Goal: Information Seeking & Learning: Learn about a topic

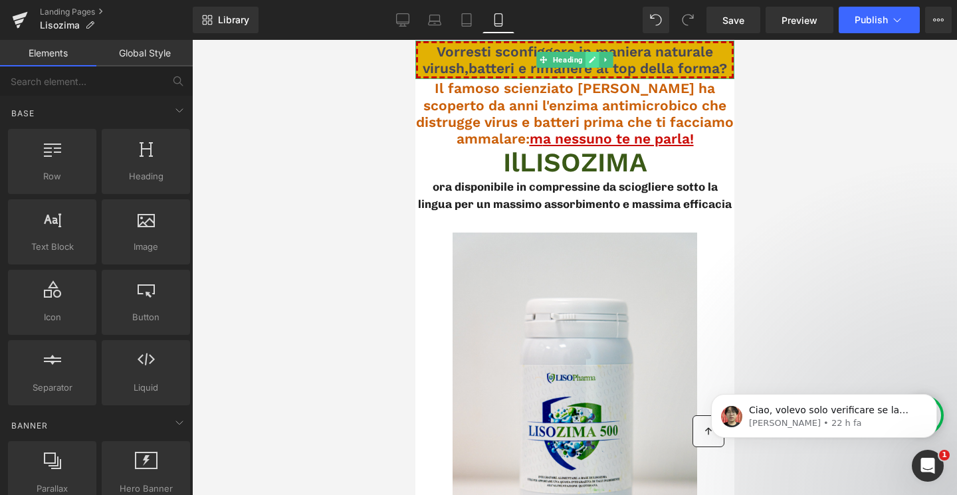
scroll to position [4855, 0]
click at [516, 53] on span "Vorresti sconfiggere in maniera naturale virush,batteri e rimanere al top della…" at bounding box center [574, 59] width 304 height 33
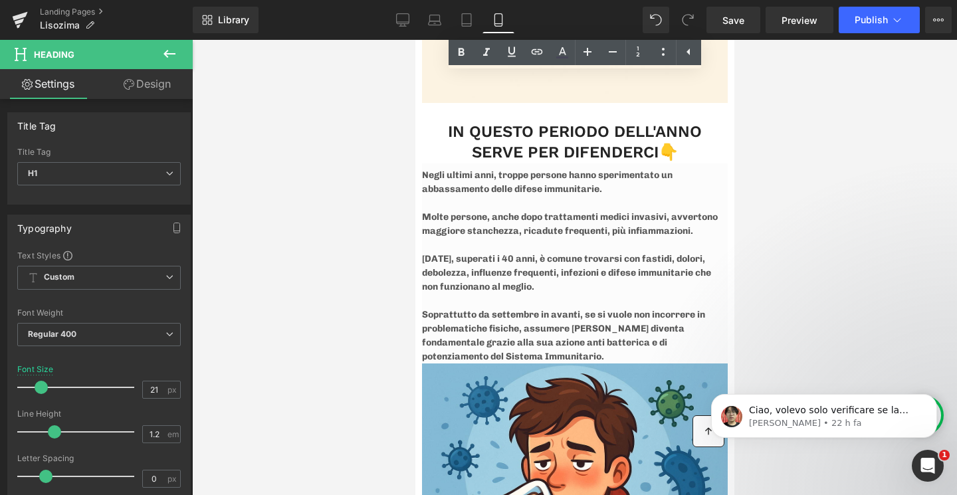
scroll to position [1219, 0]
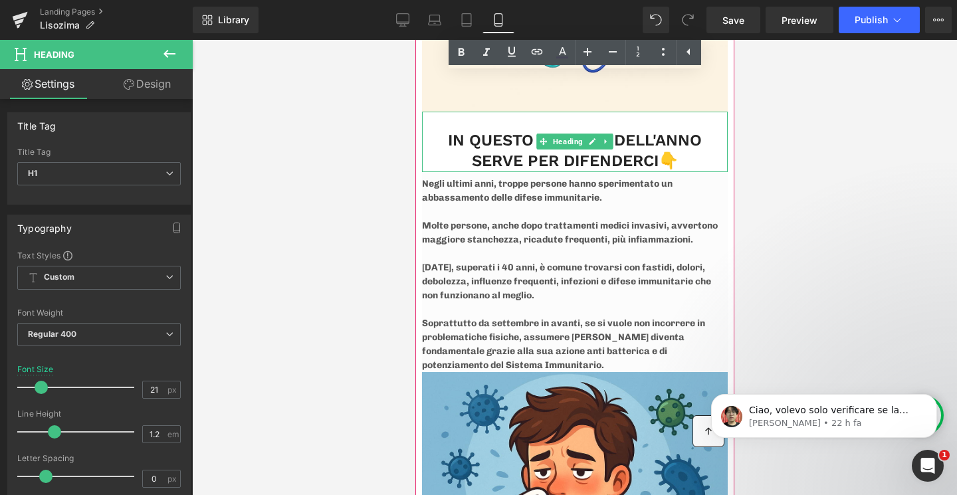
click at [706, 140] on h3 "IN QUESTO PERIODO DELL'ANNO SERVE PER DIFENDERCI👇" at bounding box center [574, 150] width 306 height 41
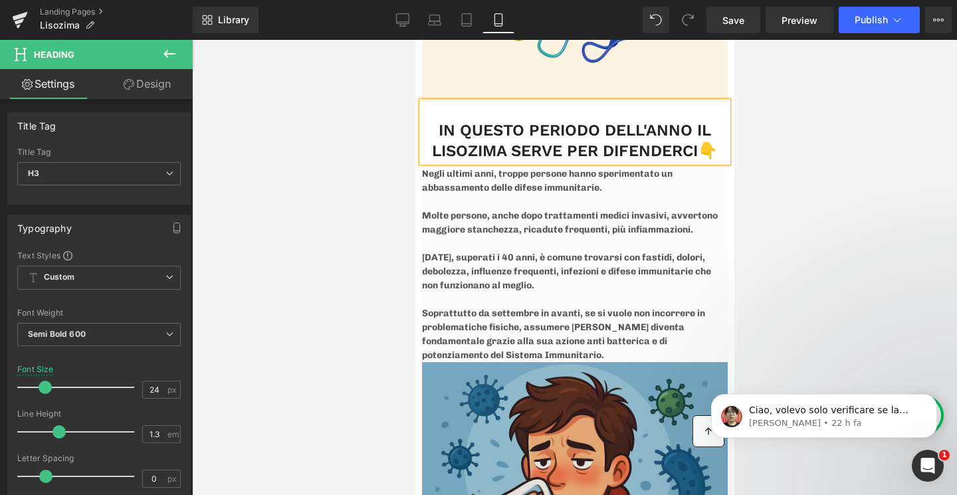
scroll to position [1222, 0]
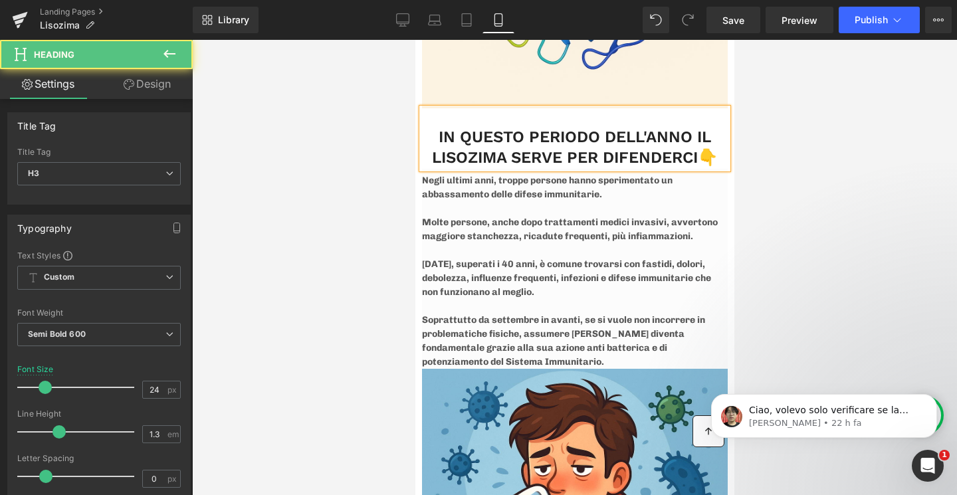
click at [558, 136] on h3 "IN QUESTO PERIODO DELL'ANNO IL LISOZIMA SERVE PER DIFENDERCI👇" at bounding box center [574, 147] width 306 height 41
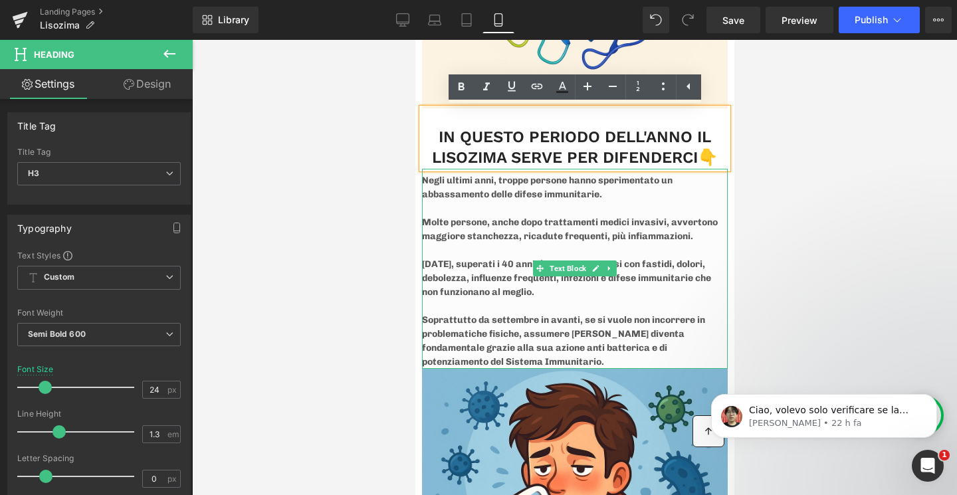
click at [522, 248] on p at bounding box center [574, 250] width 306 height 14
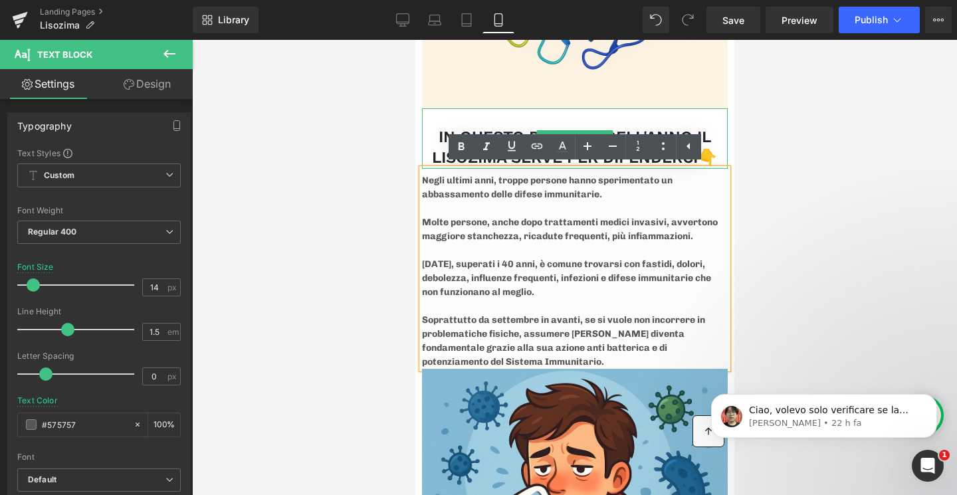
click at [494, 127] on h3 "IN QUESTO PERIODO DELL'ANNO IL LISOZIMA SERVE PER DIFENDERCI👇" at bounding box center [574, 147] width 306 height 41
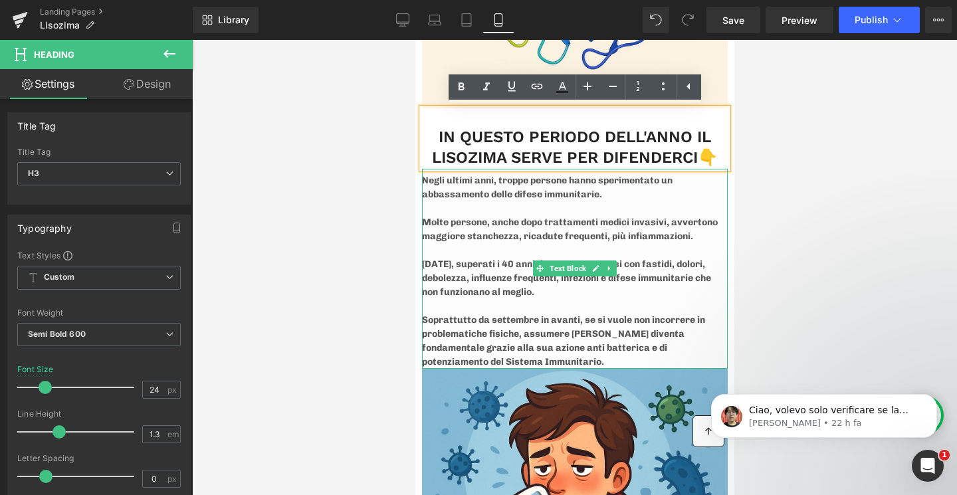
click at [478, 209] on p at bounding box center [574, 208] width 306 height 14
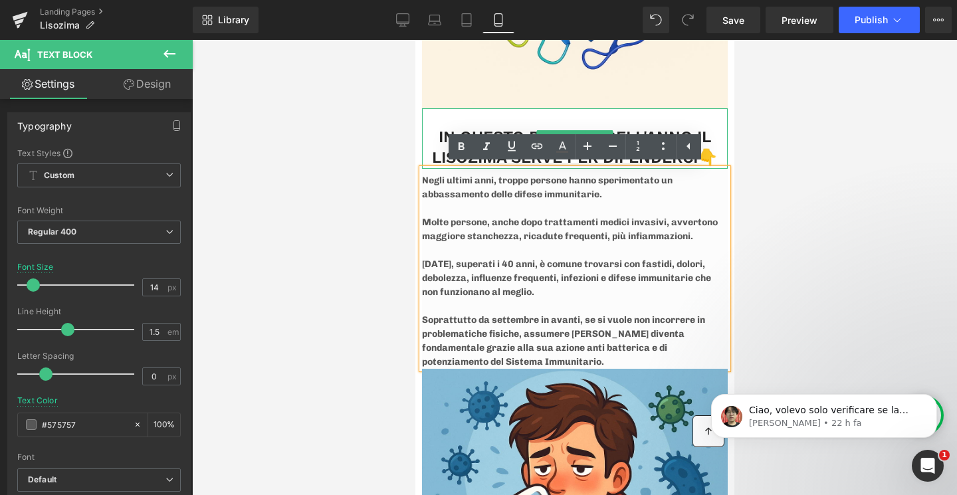
click at [439, 120] on div "IN QUESTO PERIODO DELL'ANNO IL LISOZIMA SERVE PER DIFENDERCI👇" at bounding box center [574, 138] width 306 height 60
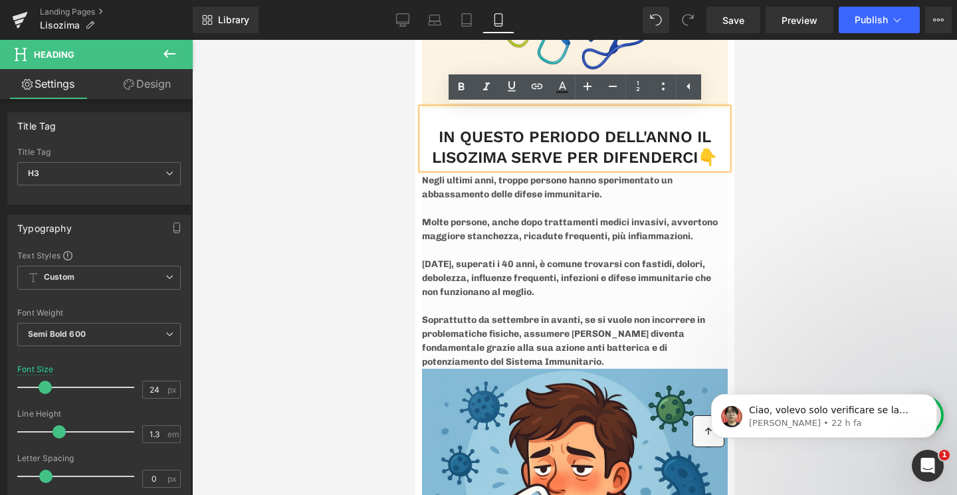
click at [498, 252] on p at bounding box center [574, 250] width 306 height 14
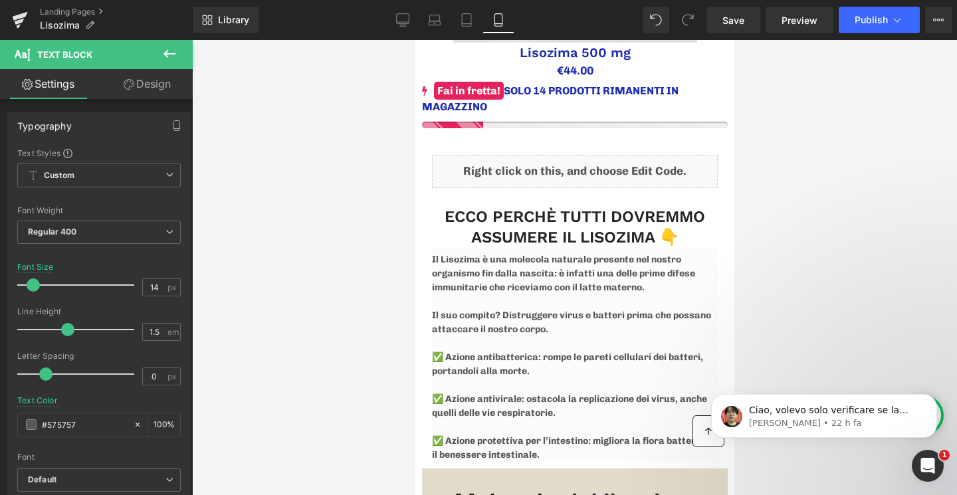
scroll to position [588, 0]
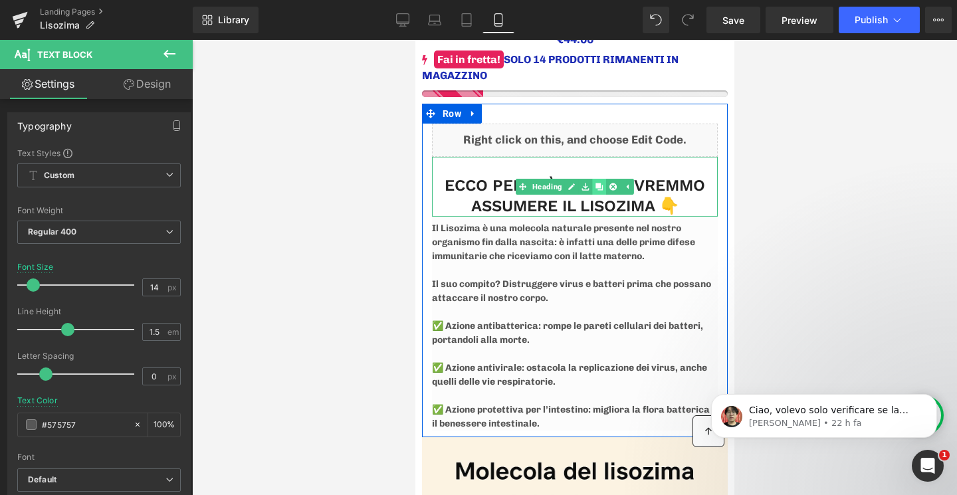
click at [596, 192] on link at bounding box center [598, 187] width 14 height 16
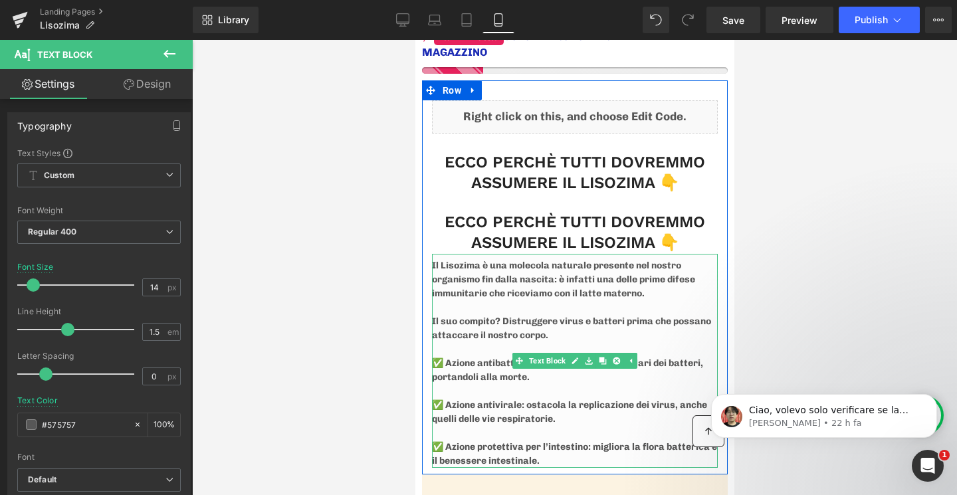
scroll to position [614, 0]
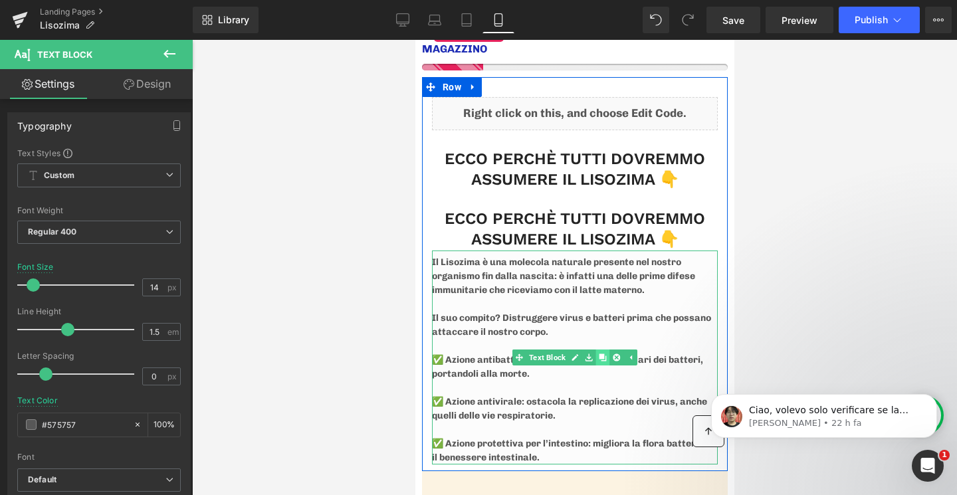
click at [600, 357] on icon at bounding box center [601, 356] width 7 height 7
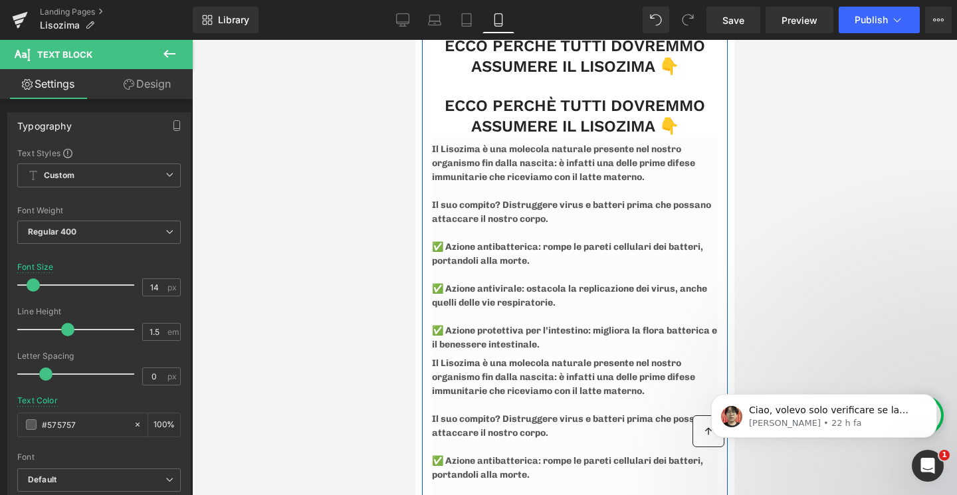
scroll to position [684, 0]
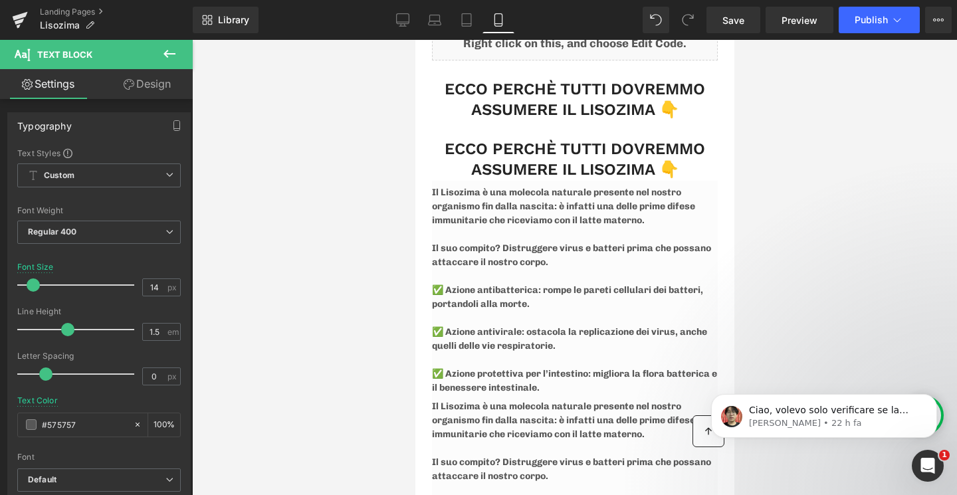
click at [796, 169] on div at bounding box center [574, 267] width 765 height 455
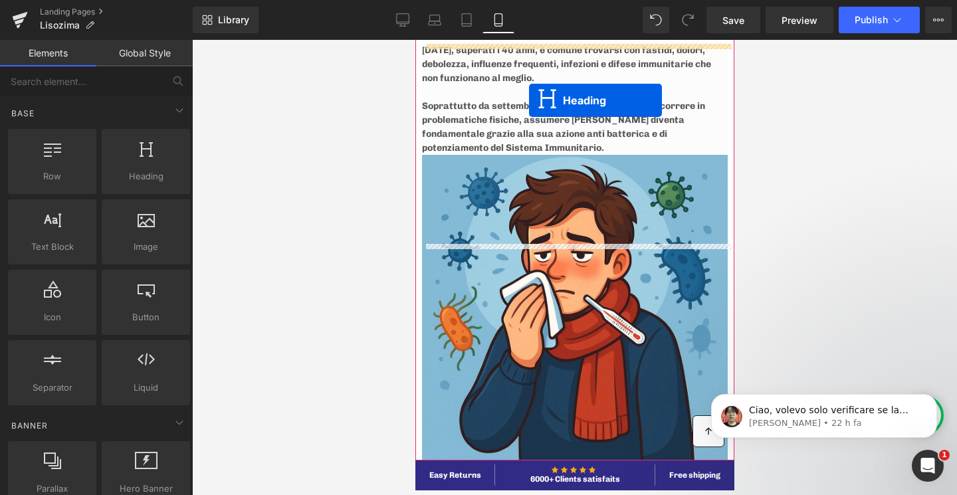
scroll to position [1736, 0]
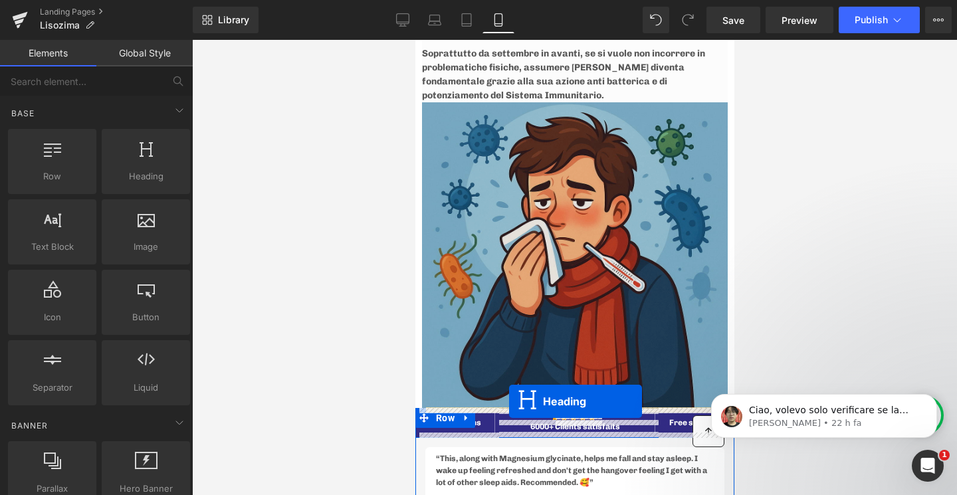
drag, startPoint x: 545, startPoint y: 149, endPoint x: 508, endPoint y: 402, distance: 255.1
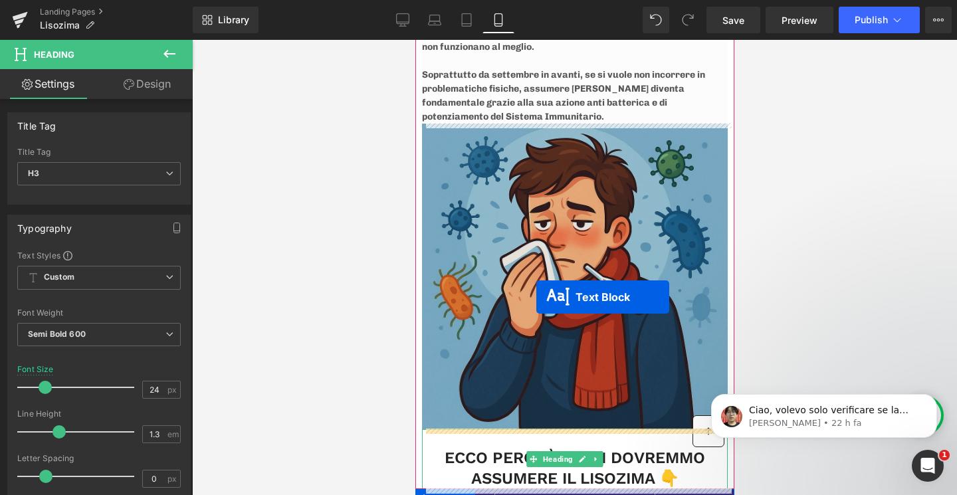
scroll to position [1834, 0]
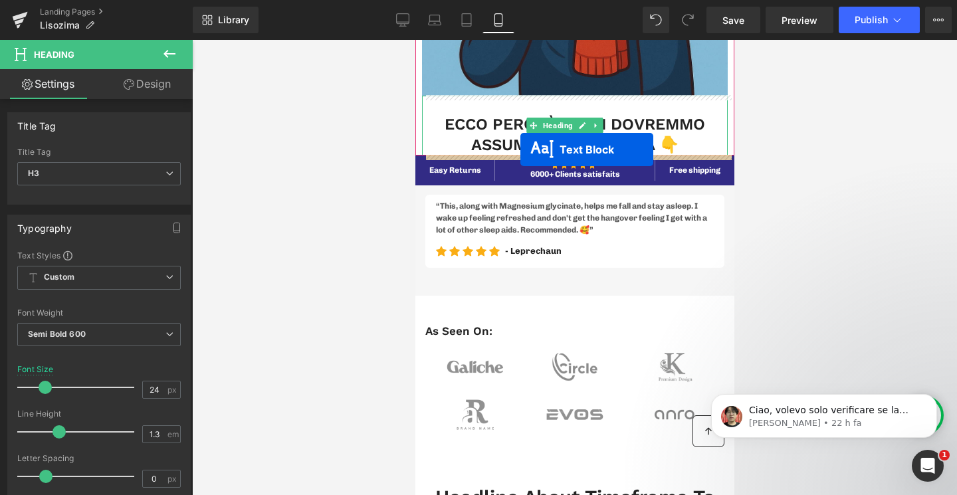
drag, startPoint x: 539, startPoint y: 288, endPoint x: 519, endPoint y: 149, distance: 139.5
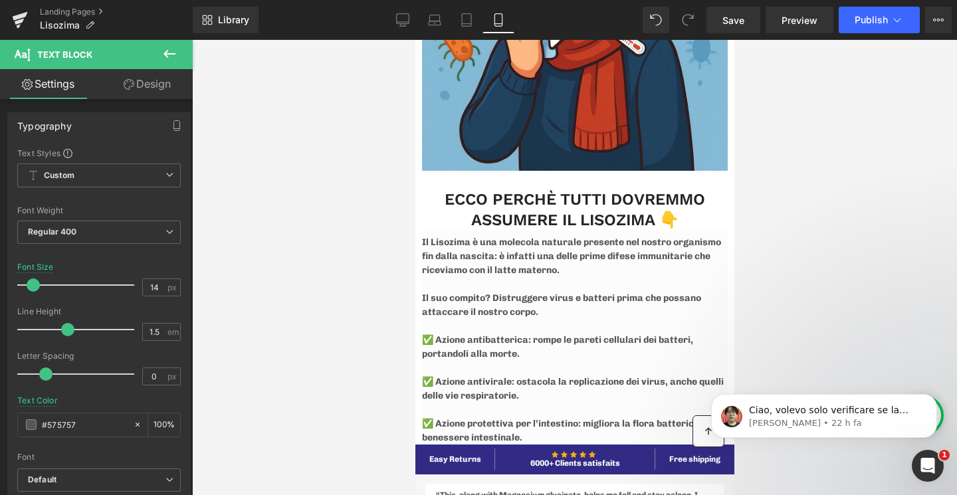
scroll to position [1717, 0]
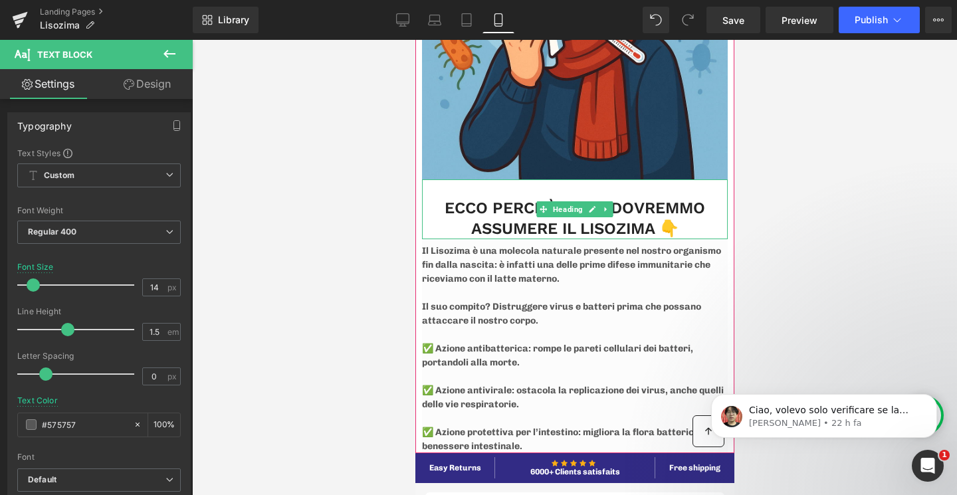
click at [679, 225] on h3 "ECCO PERCHÈ TUTTI DOVREMMO ASSUMERE IL LISOZIMA 👇" at bounding box center [574, 218] width 306 height 41
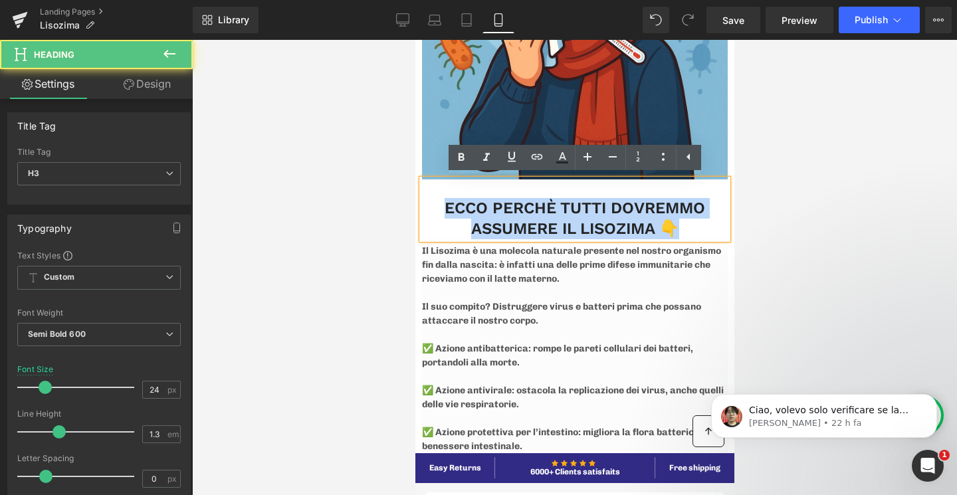
drag, startPoint x: 679, startPoint y: 228, endPoint x: 447, endPoint y: 208, distance: 232.7
click at [447, 208] on h3 "ECCO PERCHÈ TUTTI DOVREMMO ASSUMERE IL LISOZIMA 👇" at bounding box center [574, 218] width 306 height 41
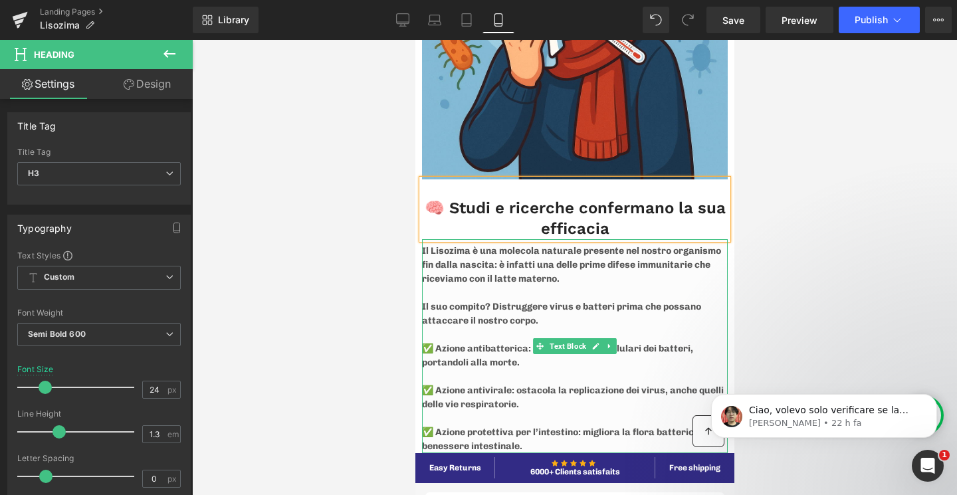
click at [528, 420] on p at bounding box center [574, 418] width 306 height 14
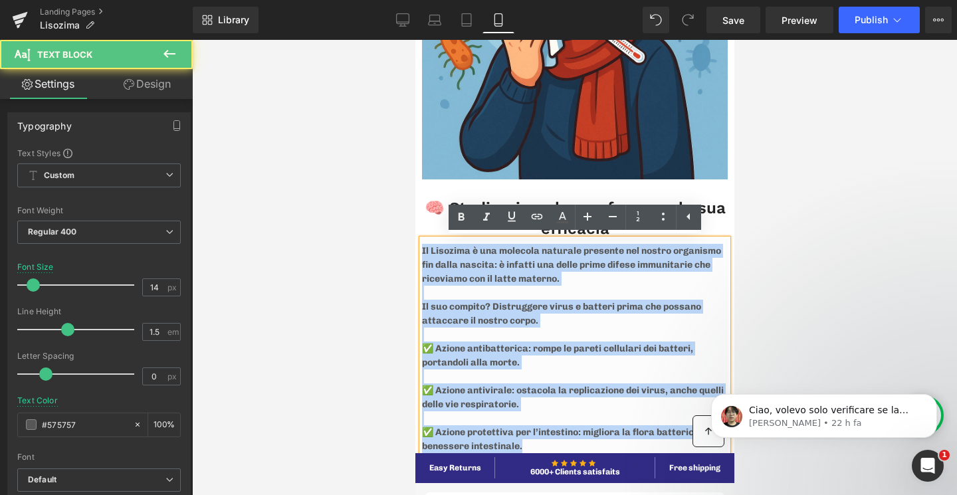
drag, startPoint x: 528, startPoint y: 443, endPoint x: 402, endPoint y: 251, distance: 229.7
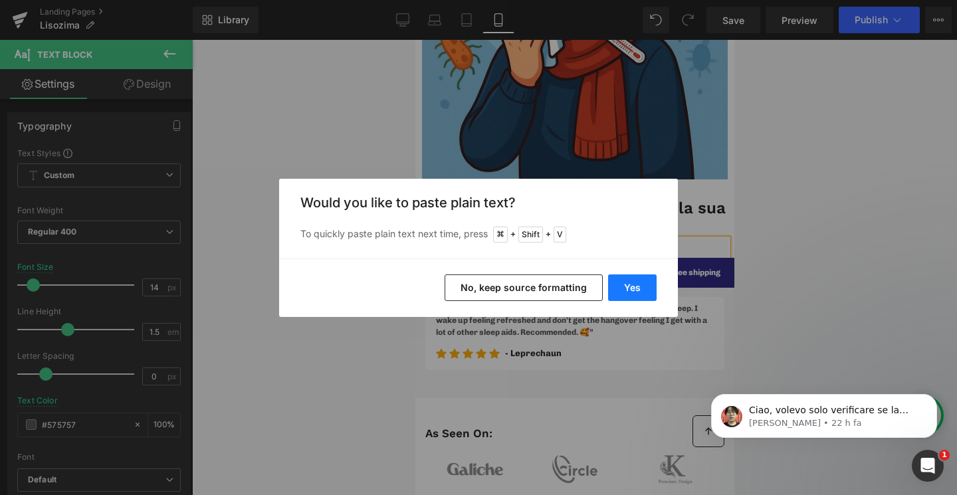
click at [639, 284] on button "Yes" at bounding box center [632, 287] width 48 height 27
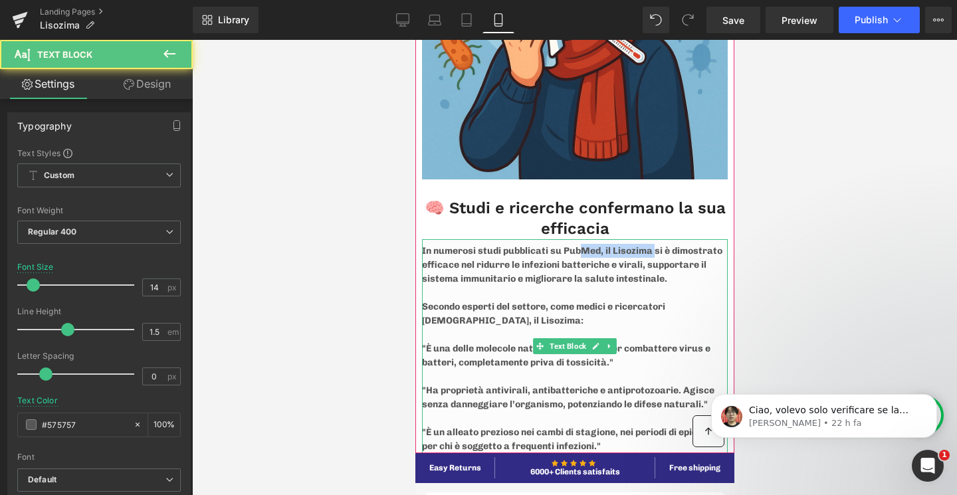
drag, startPoint x: 653, startPoint y: 250, endPoint x: 584, endPoint y: 246, distance: 69.2
click at [584, 246] on p "In numerosi studi pubblicati su PubMed, il Lisozima si è dimostrato efficace ne…" at bounding box center [574, 265] width 306 height 42
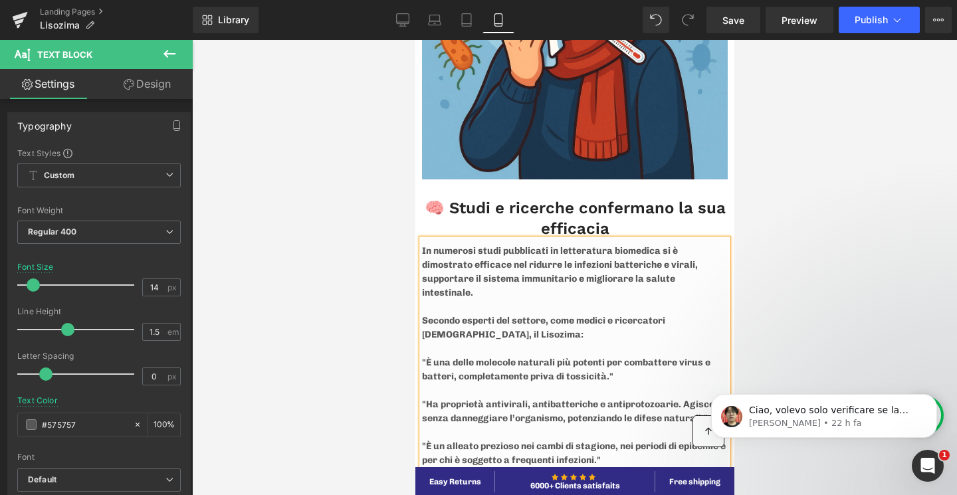
scroll to position [1767, 0]
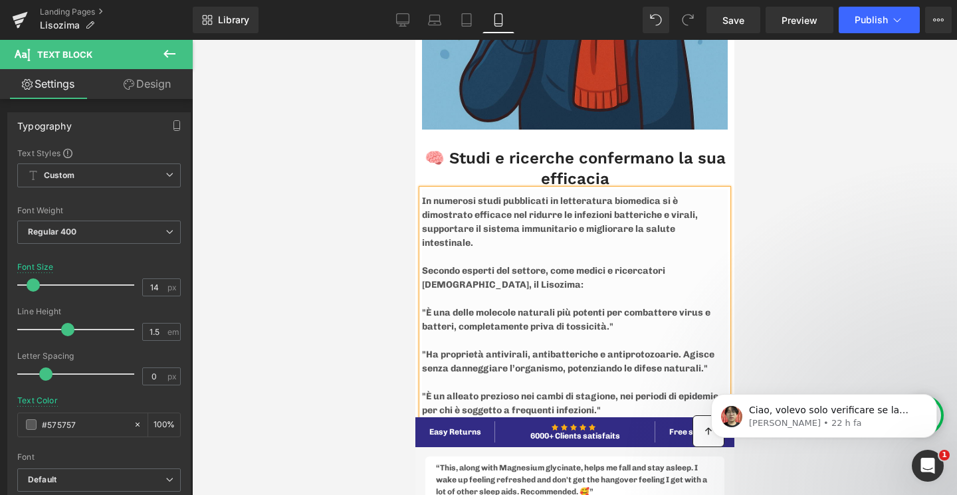
click at [613, 399] on p ""È un alleato prezioso nei cambi di stagione, nei periodi di epidemie e per chi…" at bounding box center [574, 403] width 306 height 28
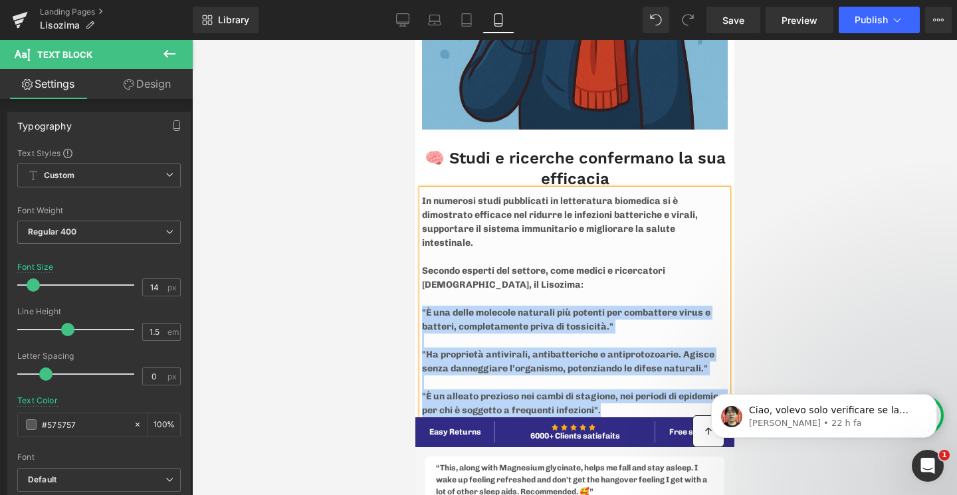
drag, startPoint x: 617, startPoint y: 394, endPoint x: 423, endPoint y: 291, distance: 219.6
click at [423, 291] on div "In numerosi studi pubblicati in letteratura biomedica si è dimostrato efficace …" at bounding box center [574, 303] width 306 height 228
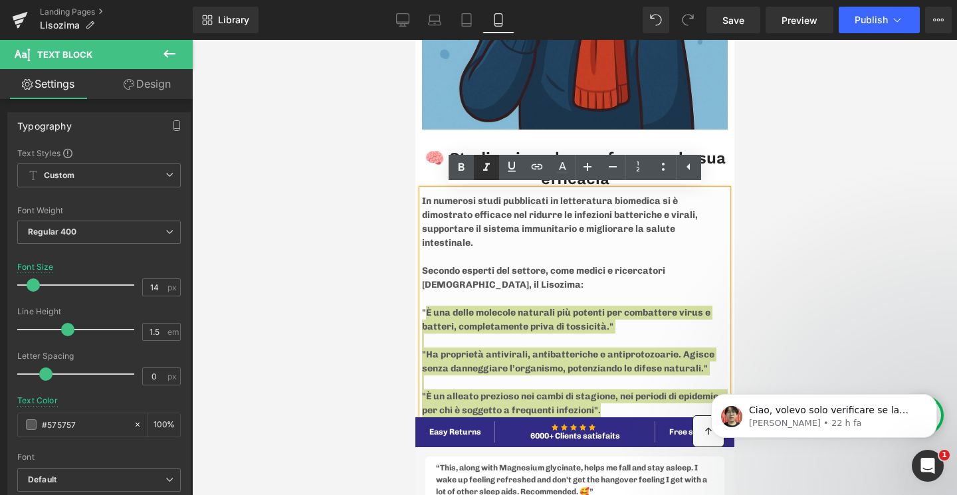
click at [489, 163] on icon at bounding box center [486, 167] width 7 height 8
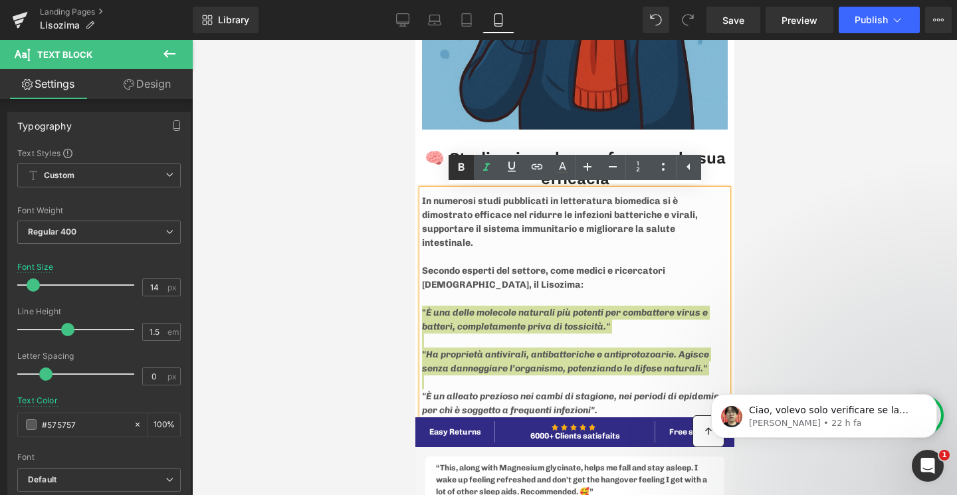
click at [465, 167] on icon at bounding box center [461, 167] width 16 height 16
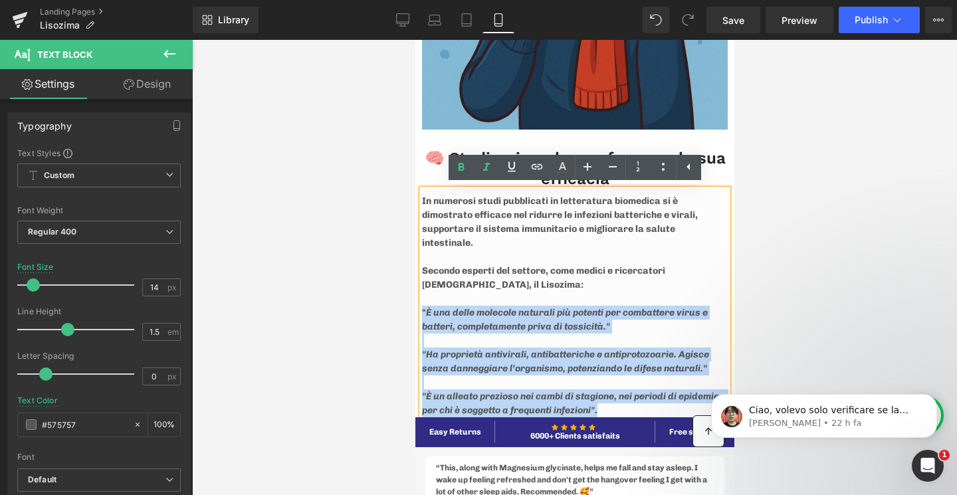
drag, startPoint x: 614, startPoint y: 392, endPoint x: 416, endPoint y: 298, distance: 219.0
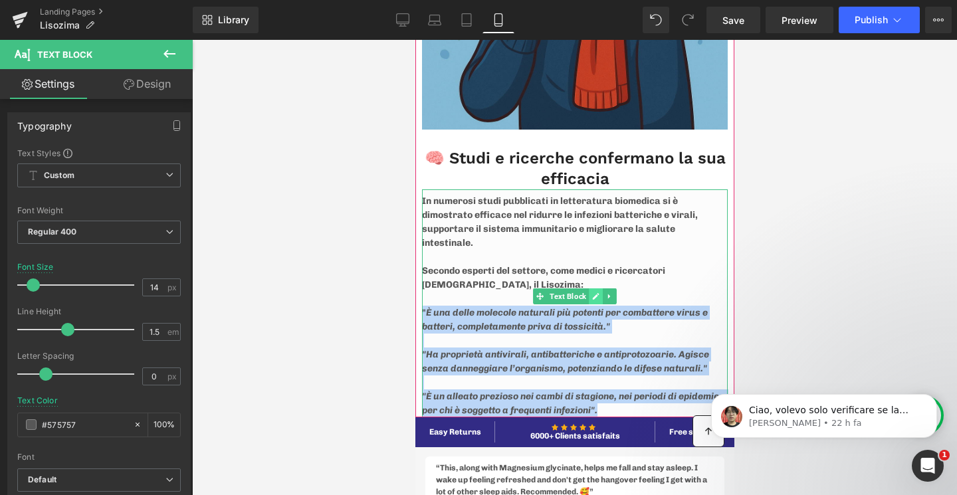
click at [593, 299] on icon at bounding box center [595, 296] width 7 height 7
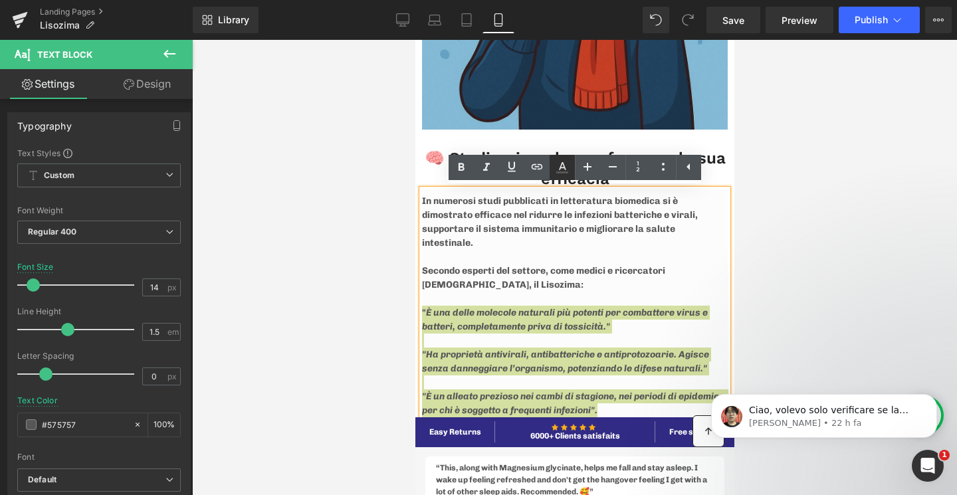
click at [567, 169] on icon at bounding box center [562, 167] width 16 height 16
type input "#575757"
type input "100"
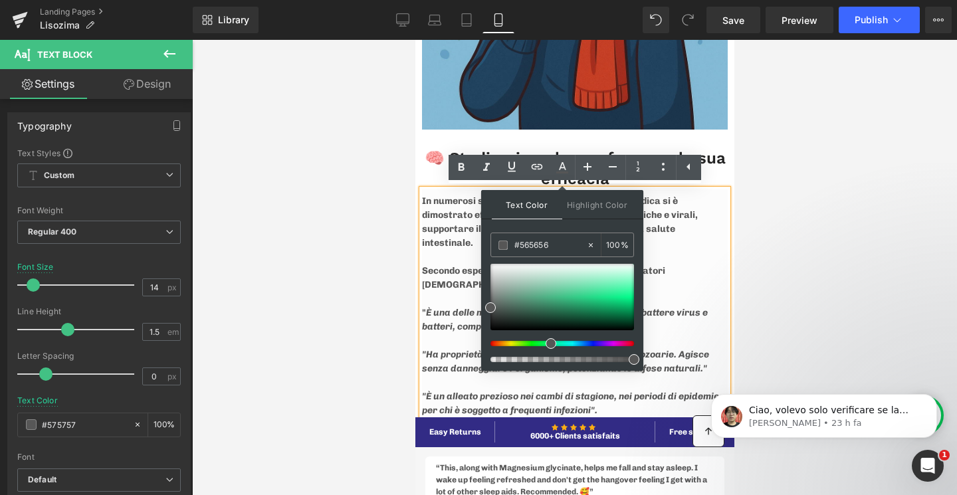
drag, startPoint x: 491, startPoint y: 341, endPoint x: 547, endPoint y: 344, distance: 56.5
click at [547, 344] on span at bounding box center [550, 343] width 11 height 11
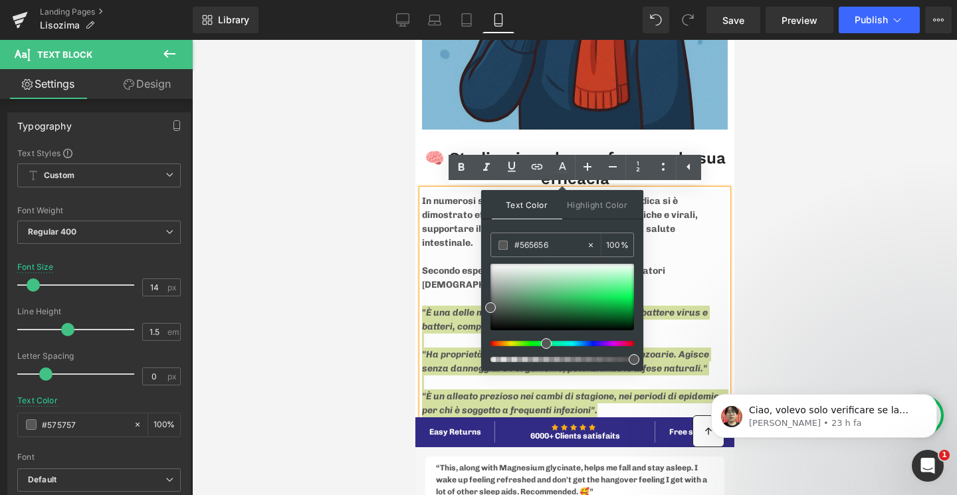
drag, startPoint x: 553, startPoint y: 343, endPoint x: 543, endPoint y: 346, distance: 10.3
click at [543, 346] on span at bounding box center [546, 343] width 11 height 11
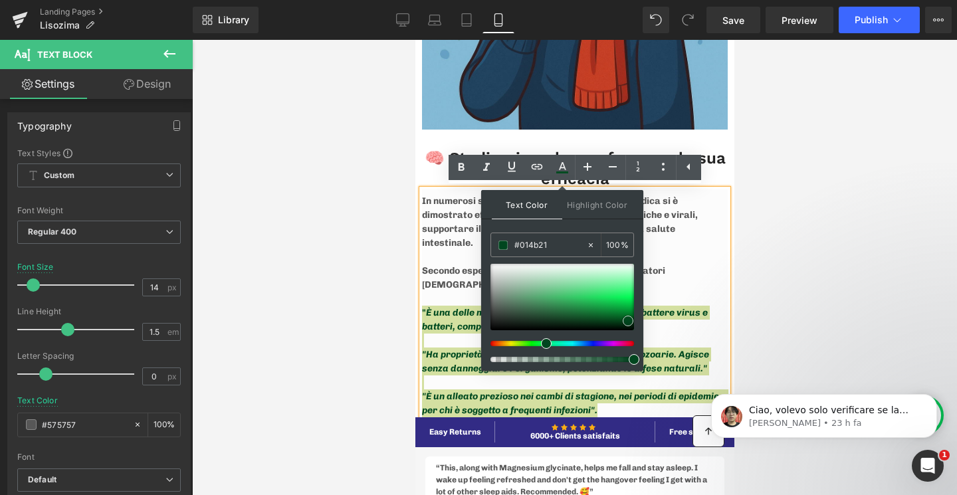
drag, startPoint x: 494, startPoint y: 306, endPoint x: 631, endPoint y: 320, distance: 138.1
click at [631, 320] on span at bounding box center [627, 321] width 11 height 11
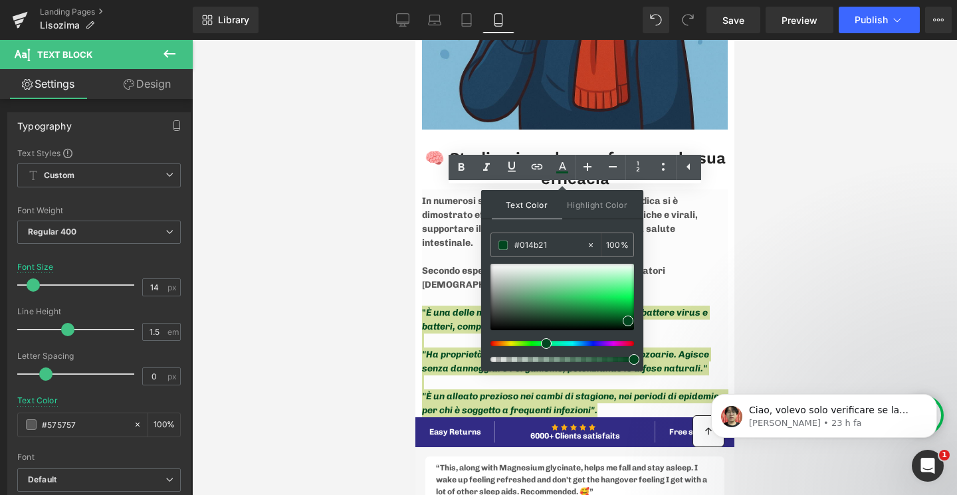
click at [860, 320] on div at bounding box center [574, 267] width 765 height 455
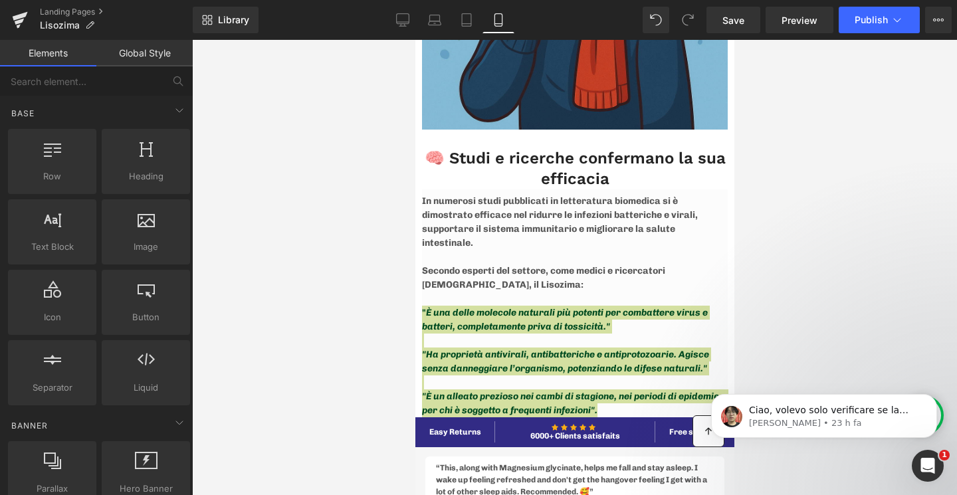
click at [788, 308] on div at bounding box center [574, 267] width 765 height 455
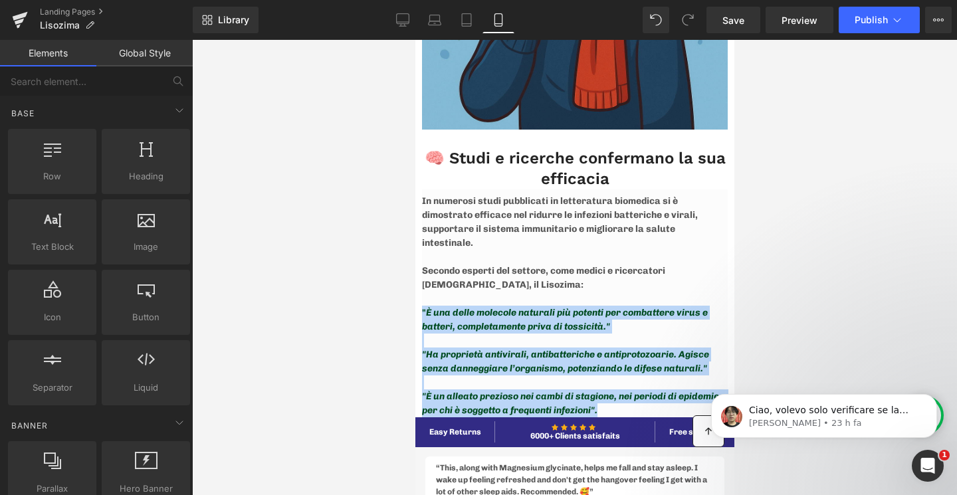
click at [597, 215] on p "In numerosi studi pubblicati in letteratura biomedica si è dimostrato efficace …" at bounding box center [574, 222] width 306 height 56
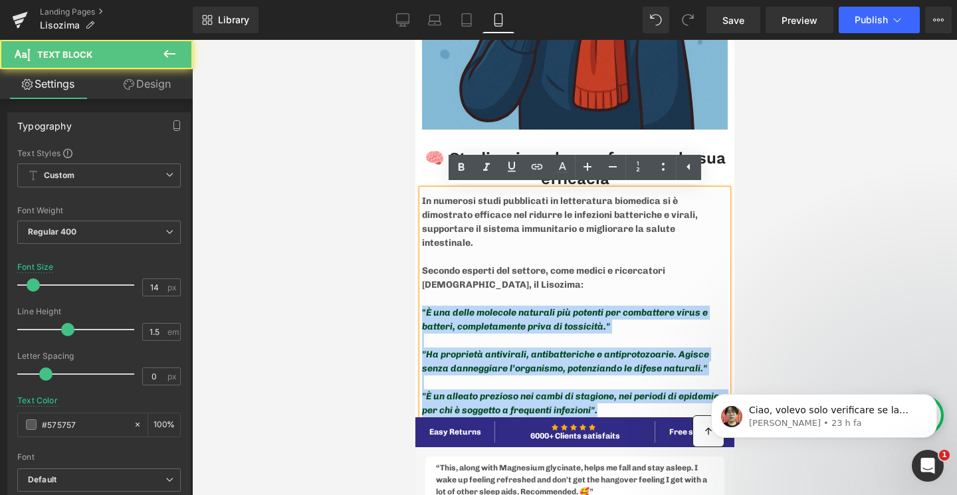
click at [597, 250] on p at bounding box center [574, 257] width 306 height 14
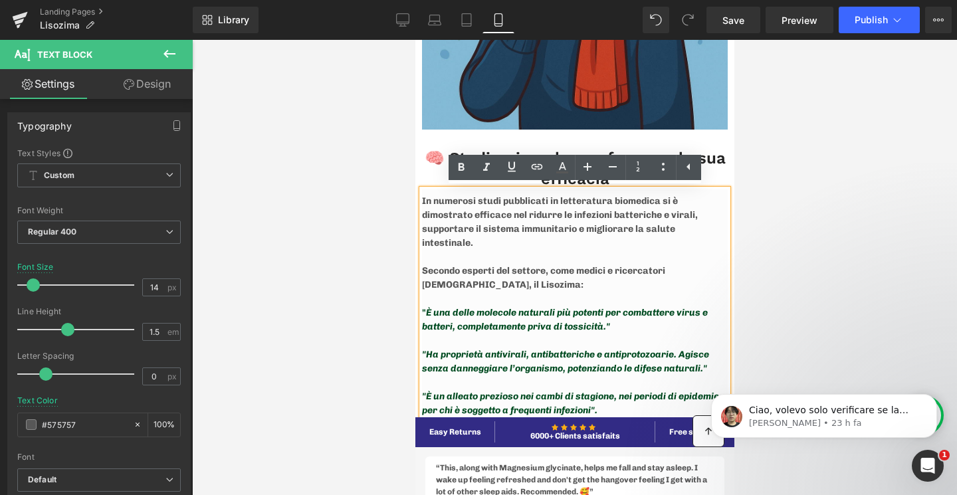
scroll to position [1799, 0]
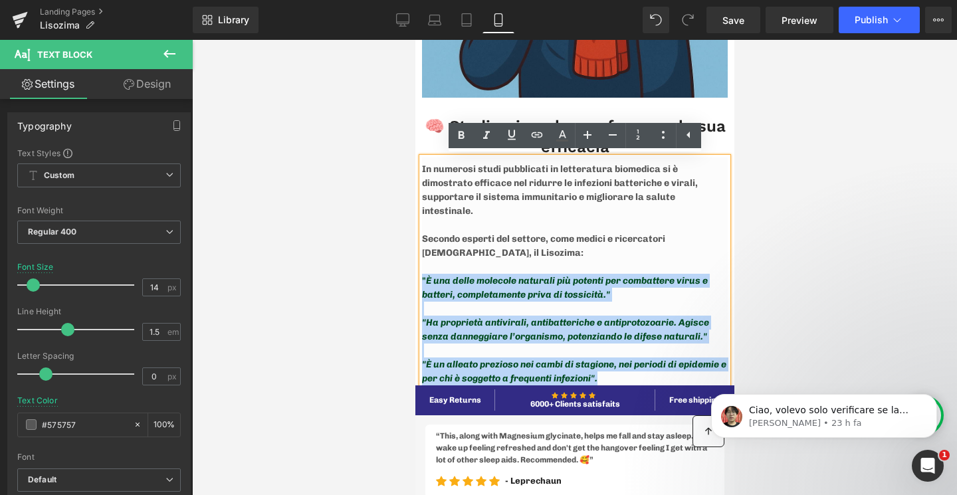
drag, startPoint x: 615, startPoint y: 362, endPoint x: 422, endPoint y: 267, distance: 214.8
click at [422, 267] on div "In numerosi studi pubblicati in letteratura biomedica si è dimostrato efficace …" at bounding box center [574, 271] width 306 height 228
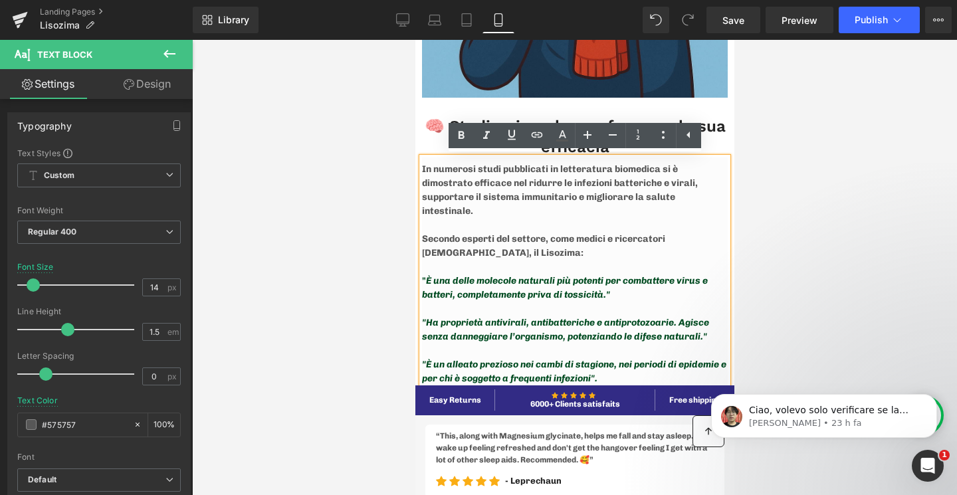
click at [615, 275] on span "È una delle molecole naturali più potenti per combattere virus e batteri, compl…" at bounding box center [564, 287] width 286 height 25
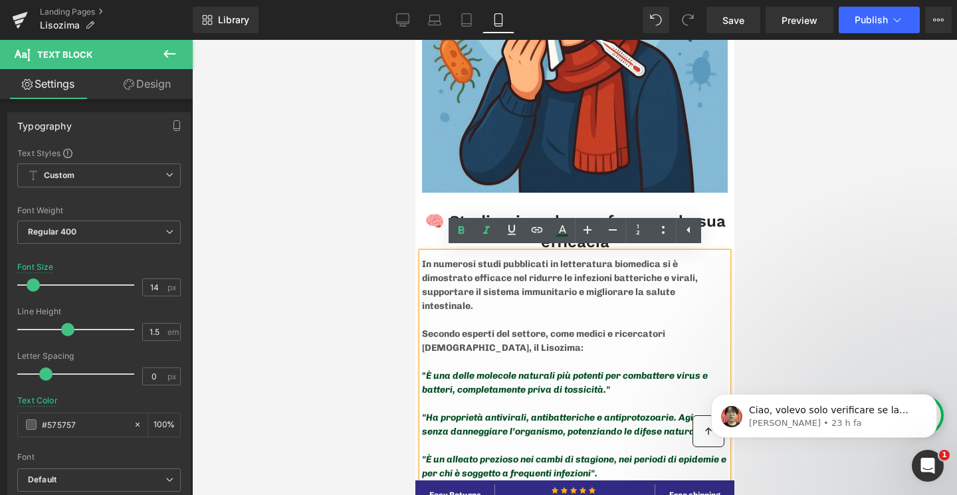
scroll to position [1698, 0]
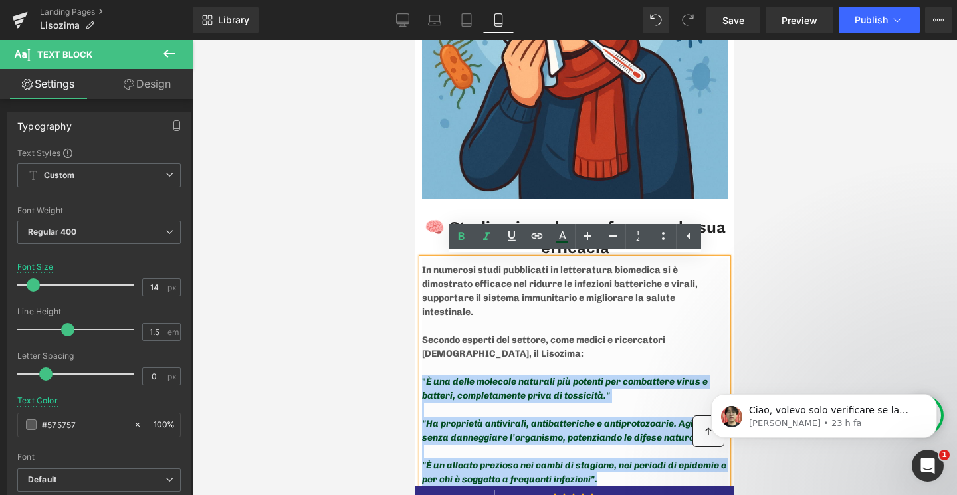
drag, startPoint x: 617, startPoint y: 466, endPoint x: 422, endPoint y: 368, distance: 218.6
click at [422, 368] on div "In numerosi studi pubblicati in letteratura biomedica si è dimostrato efficace …" at bounding box center [574, 372] width 306 height 228
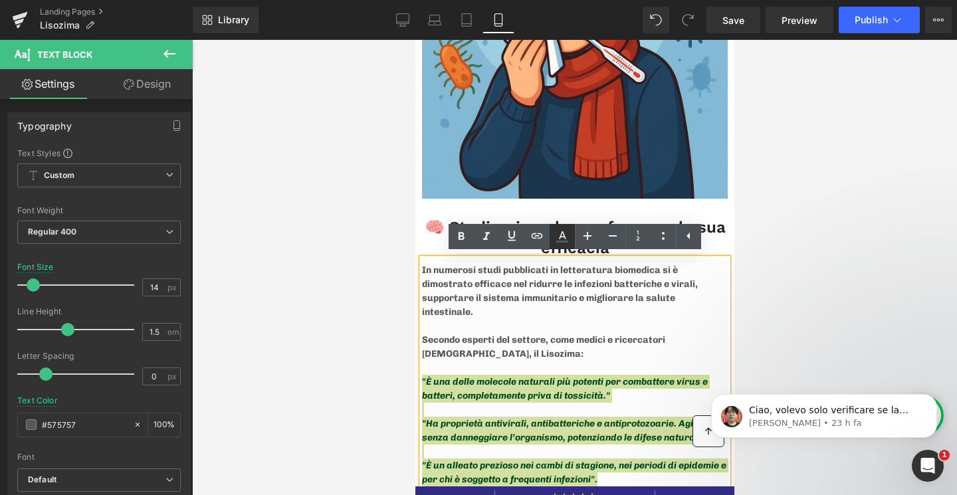
click at [557, 236] on icon at bounding box center [562, 237] width 16 height 16
type input "#575757"
type input "100"
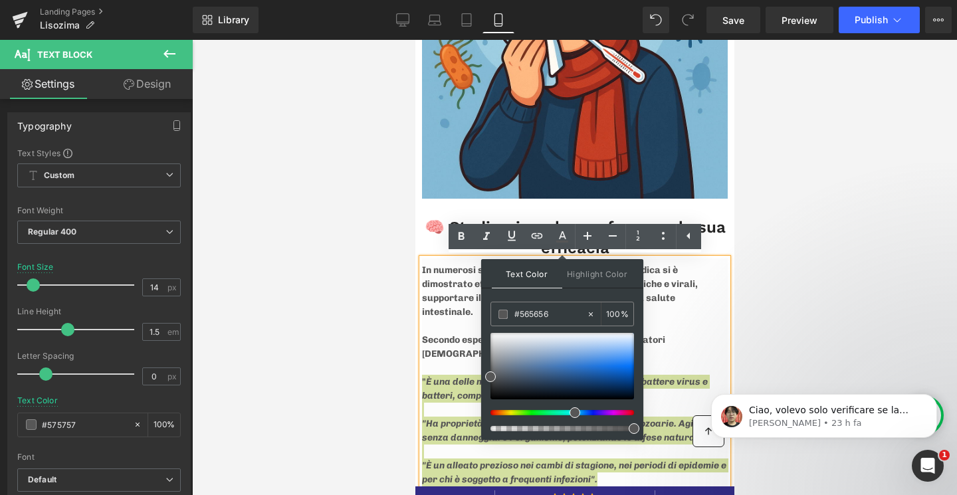
drag, startPoint x: 490, startPoint y: 413, endPoint x: 570, endPoint y: 416, distance: 79.8
click at [570, 416] on span at bounding box center [574, 412] width 11 height 11
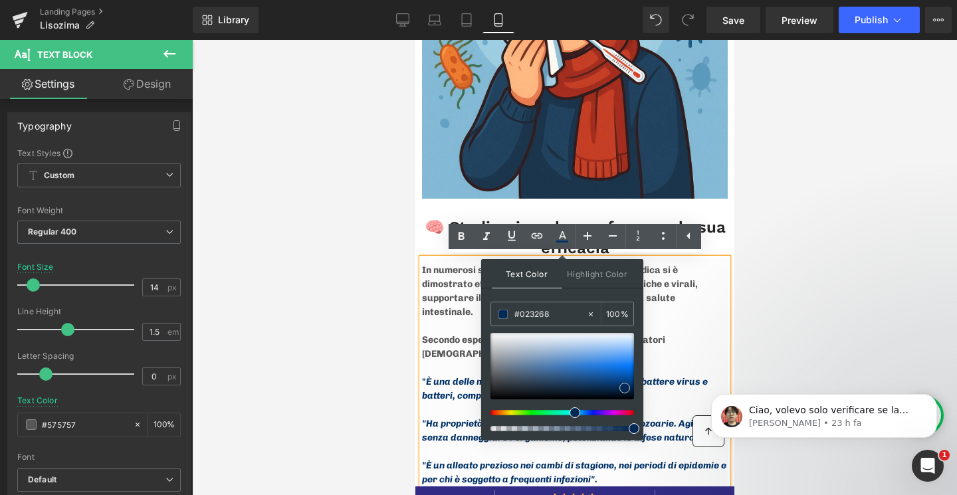
drag, startPoint x: 497, startPoint y: 376, endPoint x: 624, endPoint y: 387, distance: 128.0
click at [624, 387] on div at bounding box center [561, 366] width 143 height 66
type input "#022854"
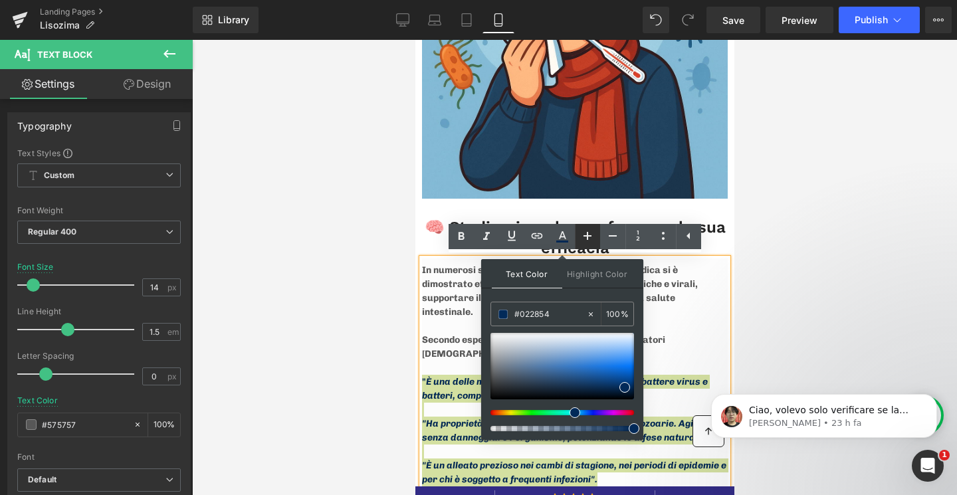
click at [586, 238] on icon at bounding box center [587, 236] width 16 height 16
type input "16"
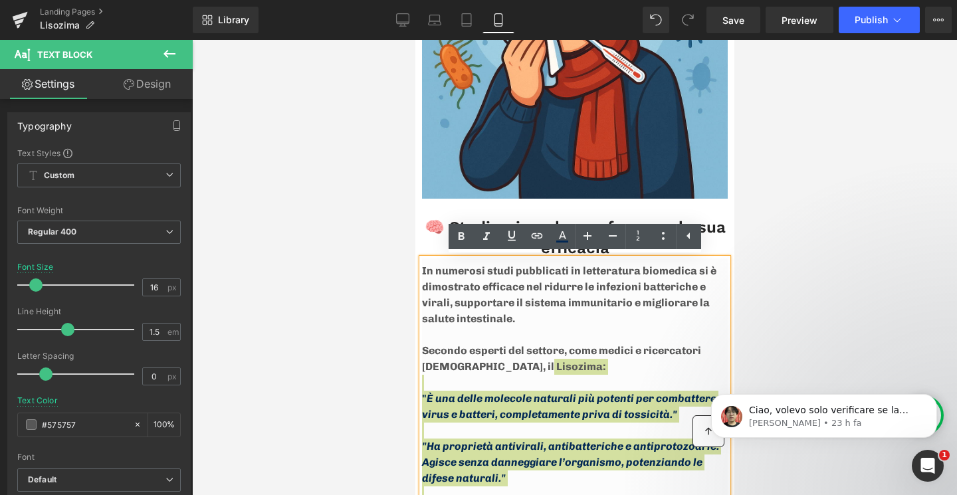
click at [757, 301] on div at bounding box center [574, 267] width 765 height 455
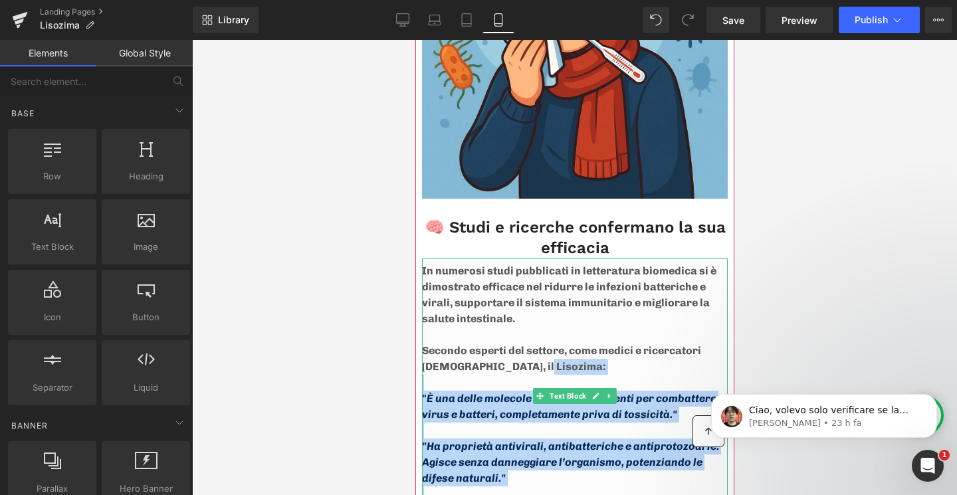
click at [610, 298] on p "In numerosi studi pubblicati in letteratura biomedica si è dimostrato efficace …" at bounding box center [574, 295] width 306 height 64
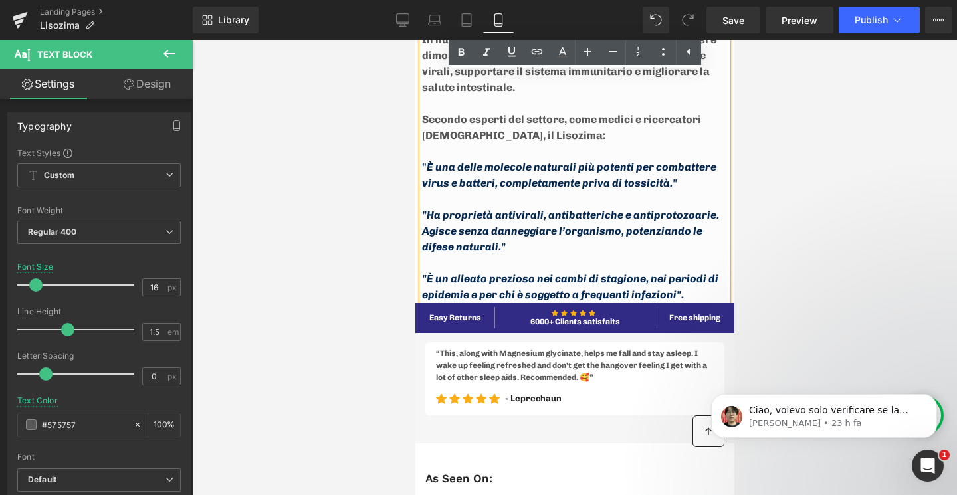
scroll to position [1766, 0]
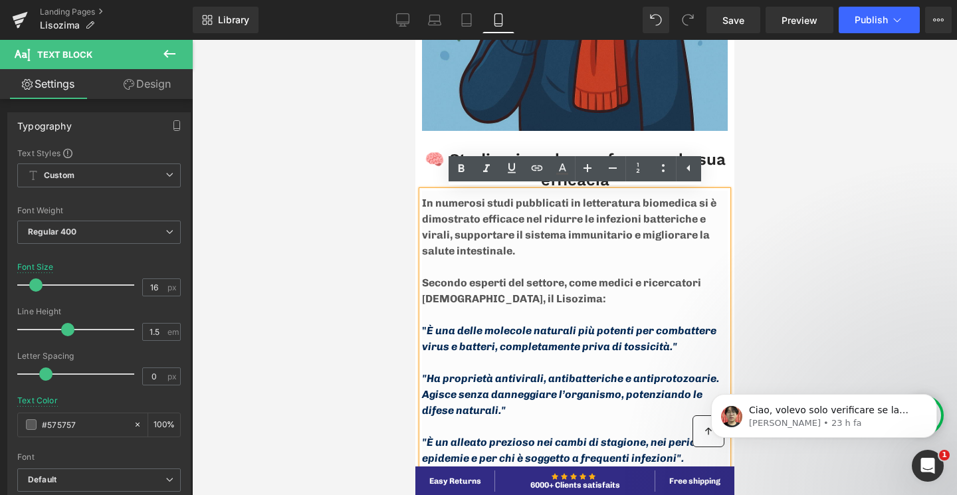
click at [606, 294] on p "Secondo esperti del settore, come medici e ricercatori [DEMOGRAPHIC_DATA], il L…" at bounding box center [574, 291] width 306 height 32
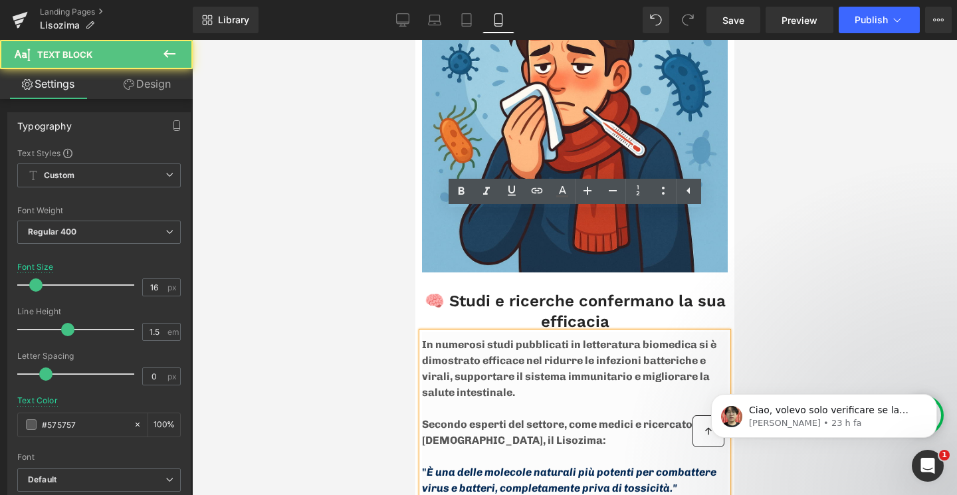
scroll to position [1429, 0]
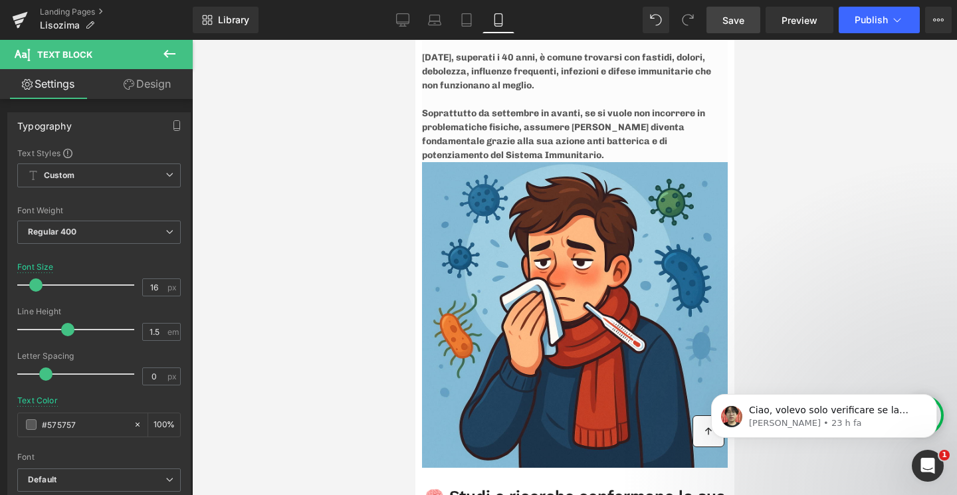
click at [741, 15] on span "Save" at bounding box center [733, 20] width 22 height 14
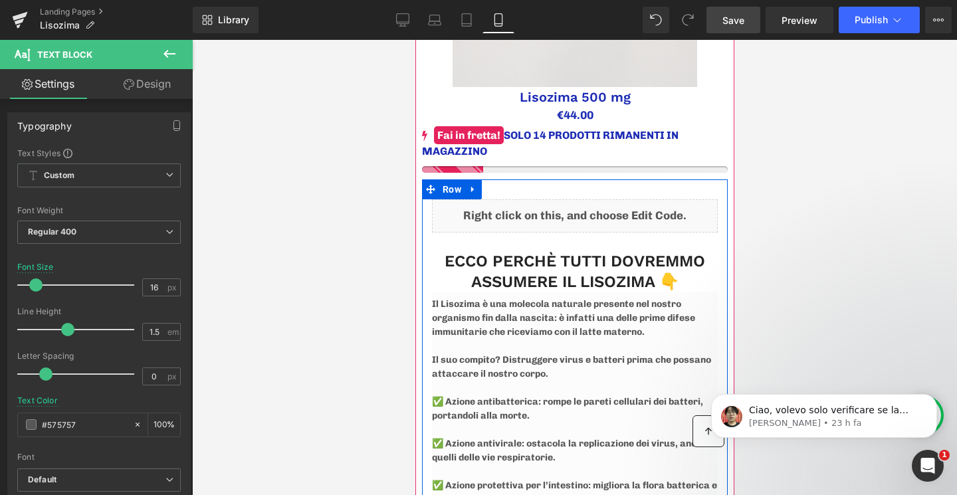
scroll to position [0, 0]
